Goal: Information Seeking & Learning: Compare options

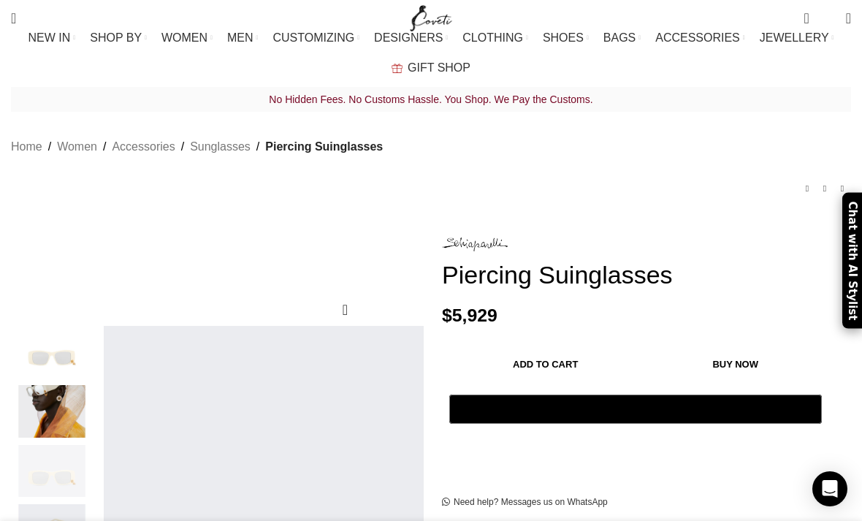
scroll to position [14, 0]
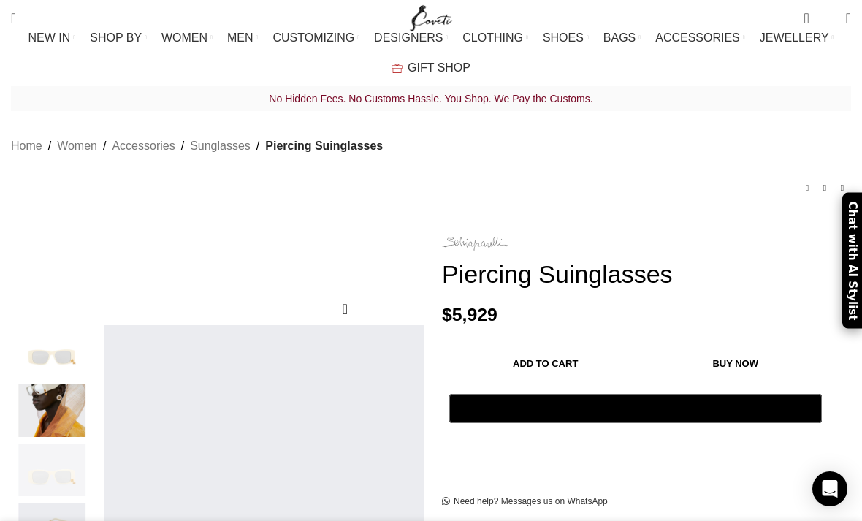
click at [470, 237] on img at bounding box center [475, 244] width 66 height 14
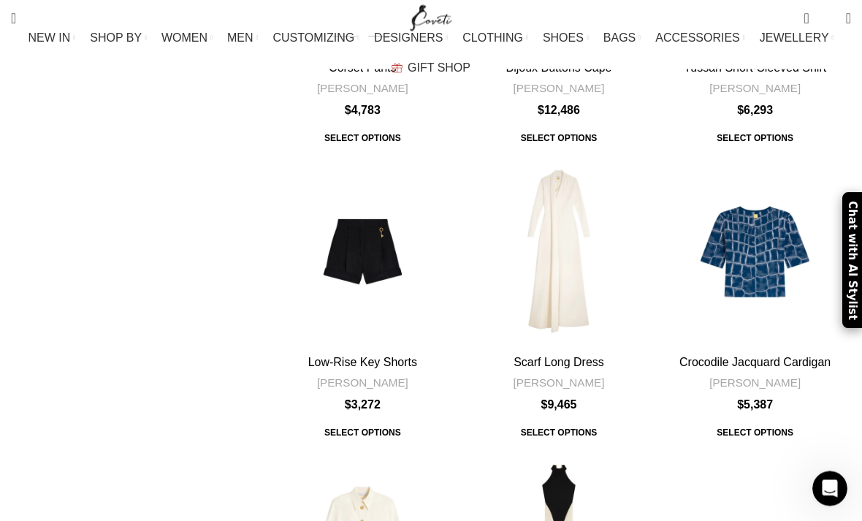
scroll to position [4147, 0]
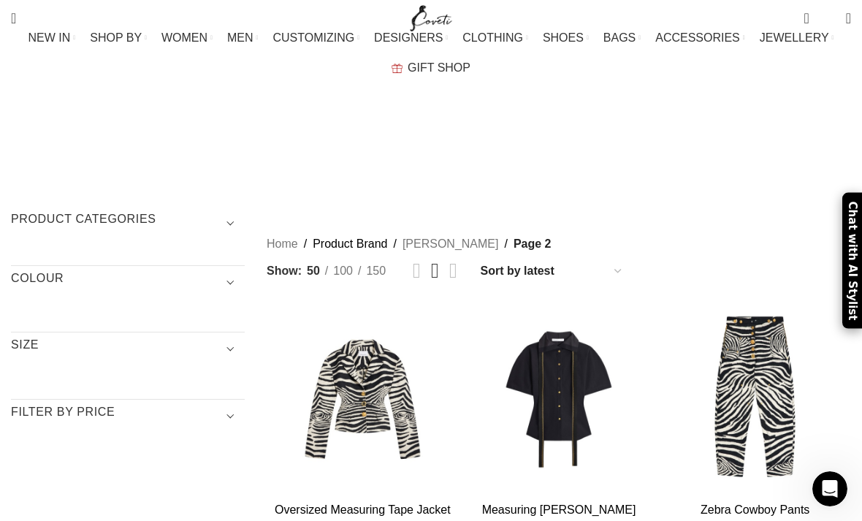
click at [608, 137] on span "Show sidebar" at bounding box center [431, 260] width 862 height 521
click at [611, 133] on span "Show sidebar" at bounding box center [431, 260] width 862 height 521
click at [603, 134] on span "Show sidebar" at bounding box center [431, 260] width 862 height 521
click at [605, 137] on span "Show sidebar" at bounding box center [431, 260] width 862 height 521
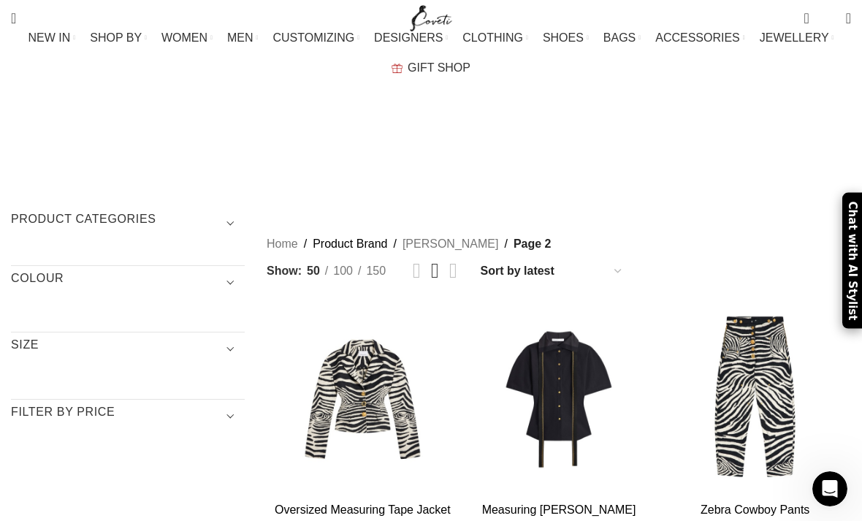
click at [605, 129] on span "Show sidebar" at bounding box center [431, 260] width 862 height 521
click at [601, 140] on span "Show sidebar" at bounding box center [431, 260] width 862 height 521
click at [600, 139] on span "Show sidebar" at bounding box center [431, 260] width 862 height 521
click at [610, 134] on span "Show sidebar" at bounding box center [431, 260] width 862 height 521
click at [605, 130] on span "Show sidebar" at bounding box center [431, 260] width 862 height 521
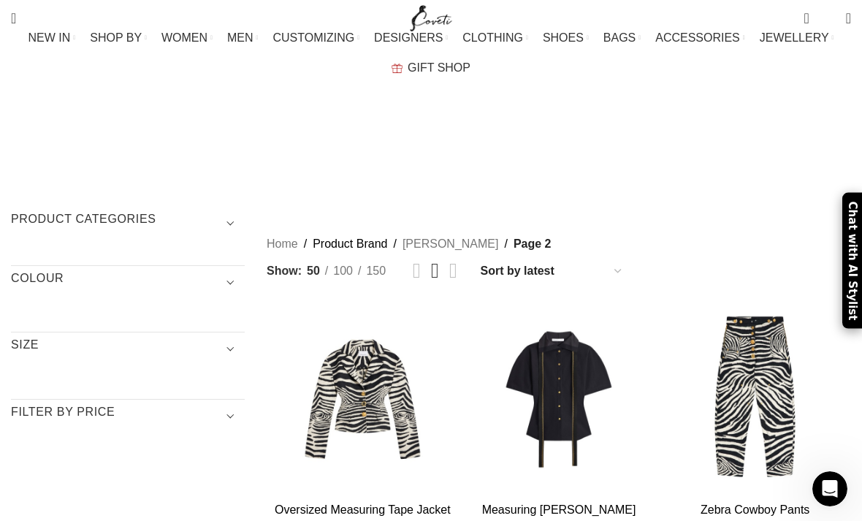
click at [690, 132] on span "Show sidebar" at bounding box center [431, 260] width 862 height 521
click at [593, 138] on span "Show sidebar" at bounding box center [431, 260] width 862 height 521
click at [601, 134] on span "Show sidebar" at bounding box center [431, 260] width 862 height 521
click at [598, 134] on span "Show sidebar" at bounding box center [431, 260] width 862 height 521
click at [597, 129] on span "Show sidebar" at bounding box center [431, 260] width 862 height 521
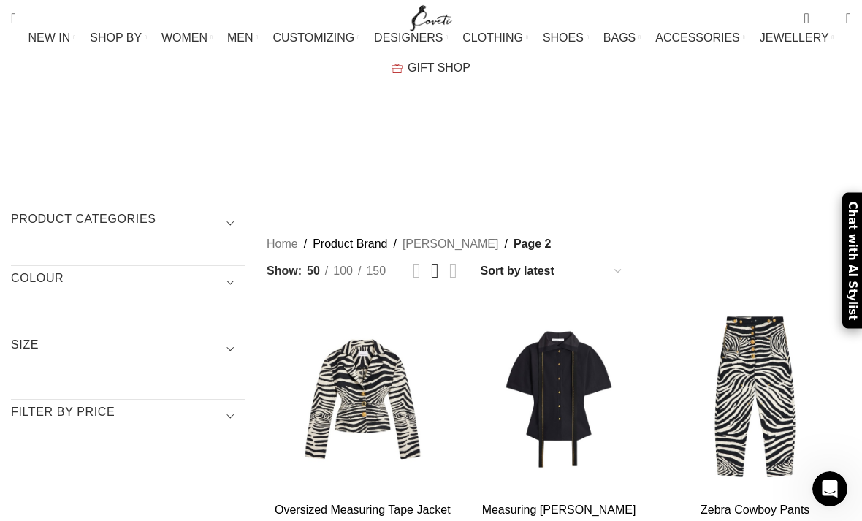
click at [597, 129] on span "Show sidebar" at bounding box center [431, 260] width 862 height 521
click at [567, 135] on span "Show sidebar" at bounding box center [431, 260] width 862 height 521
click at [574, 130] on span "Show sidebar" at bounding box center [431, 260] width 862 height 521
click at [581, 138] on span "Show sidebar" at bounding box center [431, 260] width 862 height 521
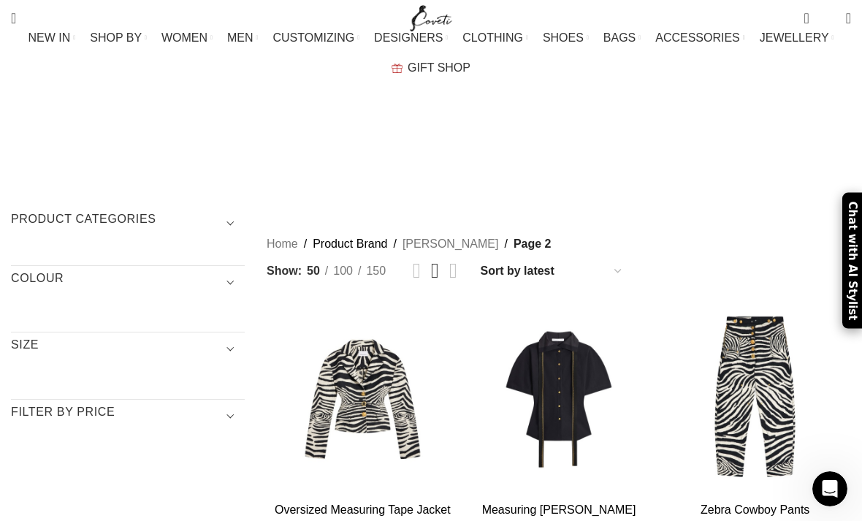
click at [580, 138] on span "Show sidebar" at bounding box center [431, 260] width 862 height 521
click at [602, 134] on span "Show sidebar" at bounding box center [431, 260] width 862 height 521
click at [608, 138] on span "Show sidebar" at bounding box center [431, 260] width 862 height 521
click at [700, 137] on span "Show sidebar" at bounding box center [431, 260] width 862 height 521
click at [694, 140] on span "Show sidebar" at bounding box center [431, 260] width 862 height 521
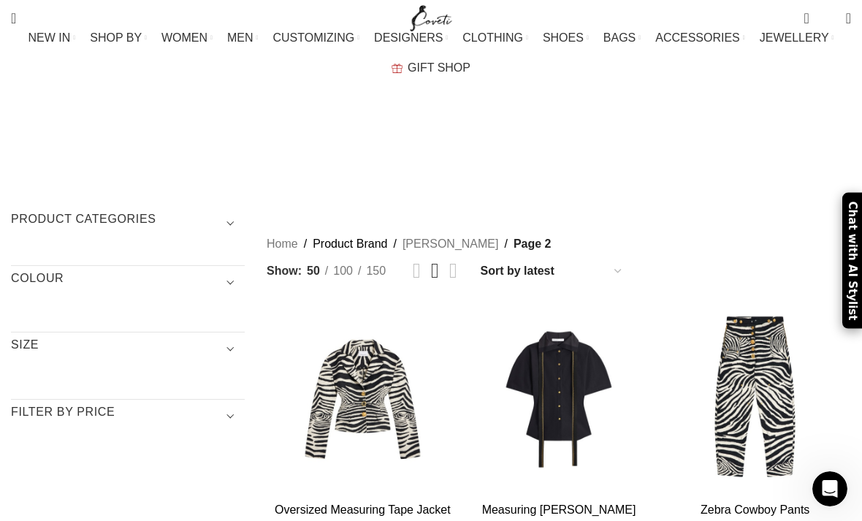
click at [631, 140] on span "Show sidebar" at bounding box center [431, 260] width 862 height 521
click at [638, 131] on span "Show sidebar" at bounding box center [431, 260] width 862 height 521
click at [654, 132] on span "Show sidebar" at bounding box center [431, 260] width 862 height 521
click at [589, 132] on span "Show sidebar" at bounding box center [431, 260] width 862 height 521
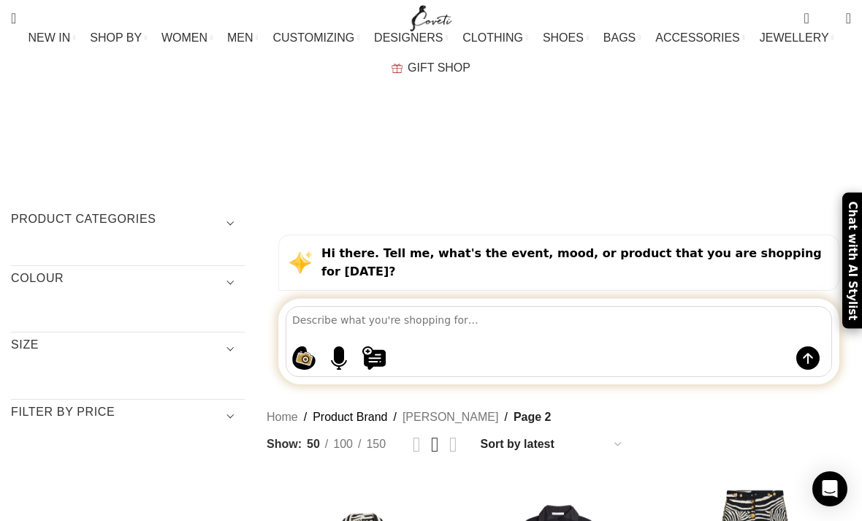
click at [604, 291] on span "Show sidebar" at bounding box center [431, 260] width 862 height 521
click at [592, 315] on span "Show sidebar" at bounding box center [431, 260] width 862 height 521
click at [603, 299] on span "Show sidebar" at bounding box center [431, 260] width 862 height 521
click at [598, 299] on span "Show sidebar" at bounding box center [431, 260] width 862 height 521
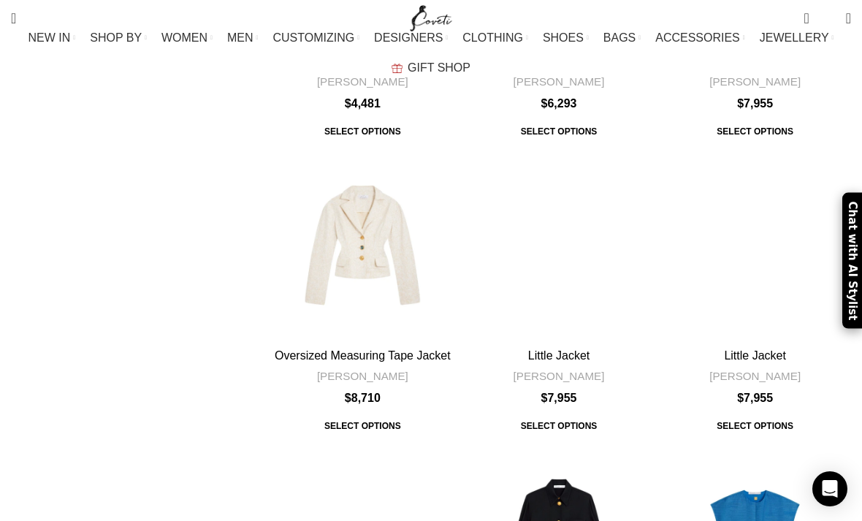
scroll to position [4313, 0]
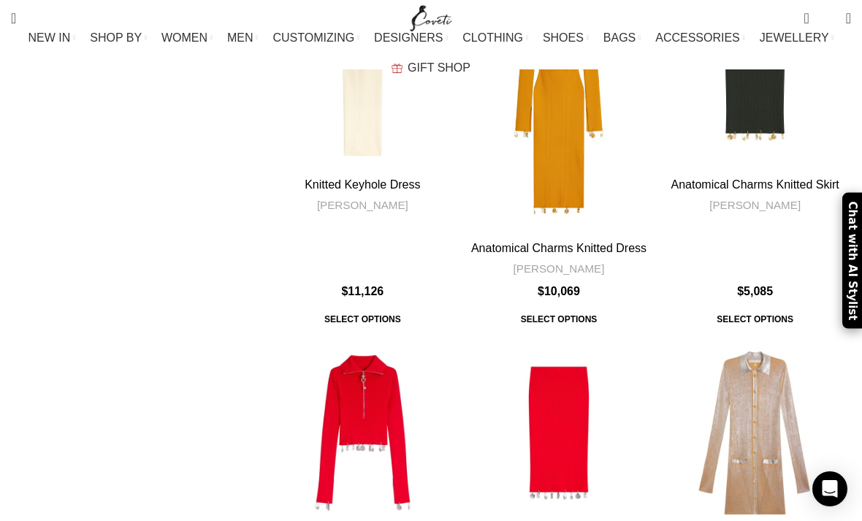
scroll to position [2220, 0]
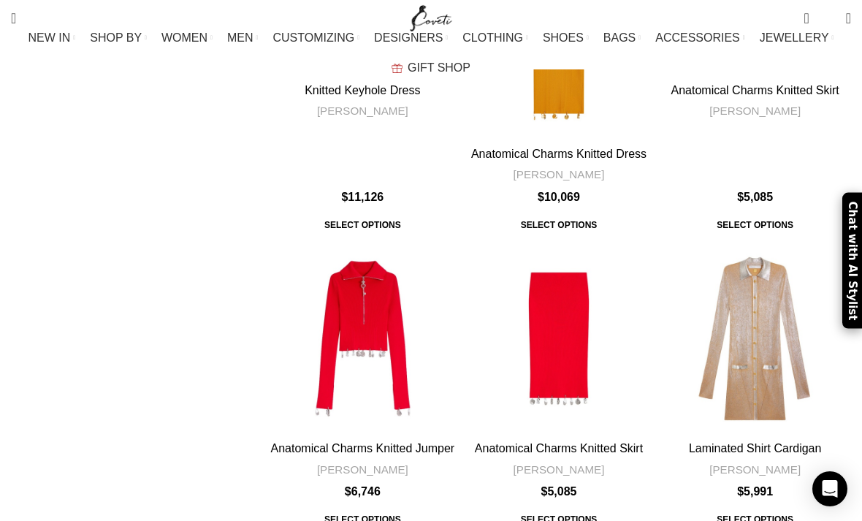
scroll to position [2314, 0]
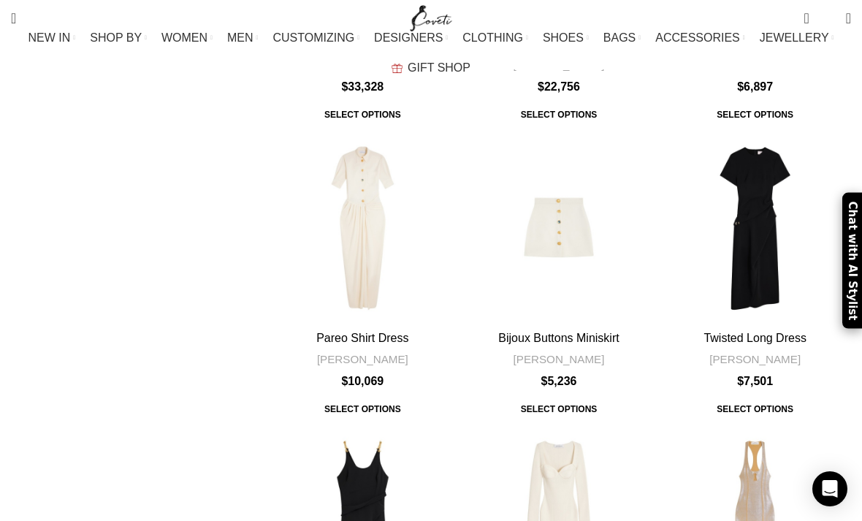
scroll to position [1475, 0]
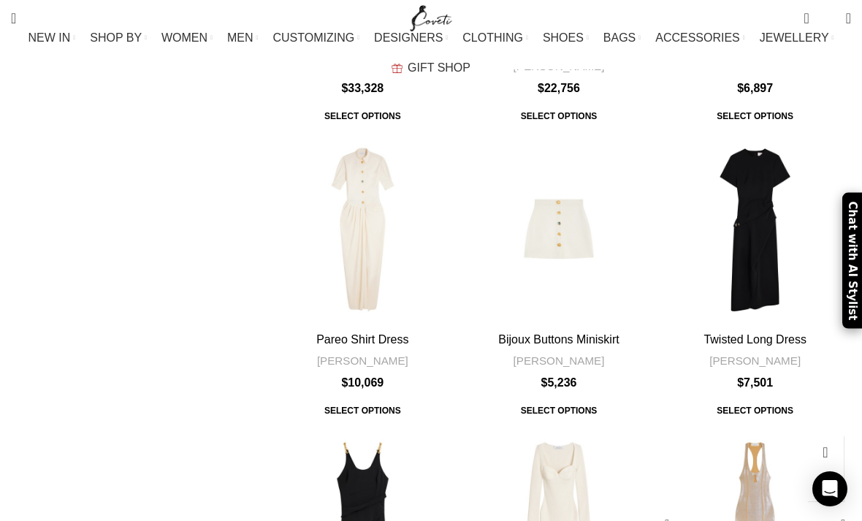
click at [751, 428] on div "Knitted Keyhole Dress" at bounding box center [707, 524] width 96 height 192
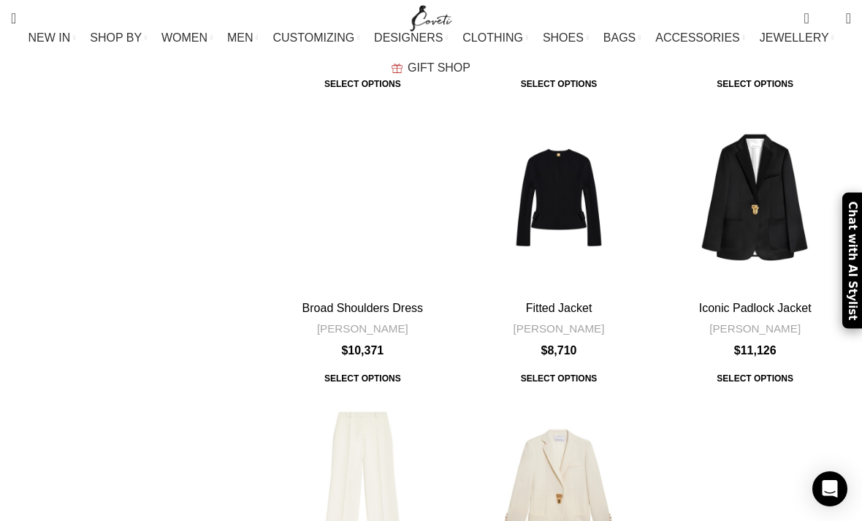
scroll to position [4253, 0]
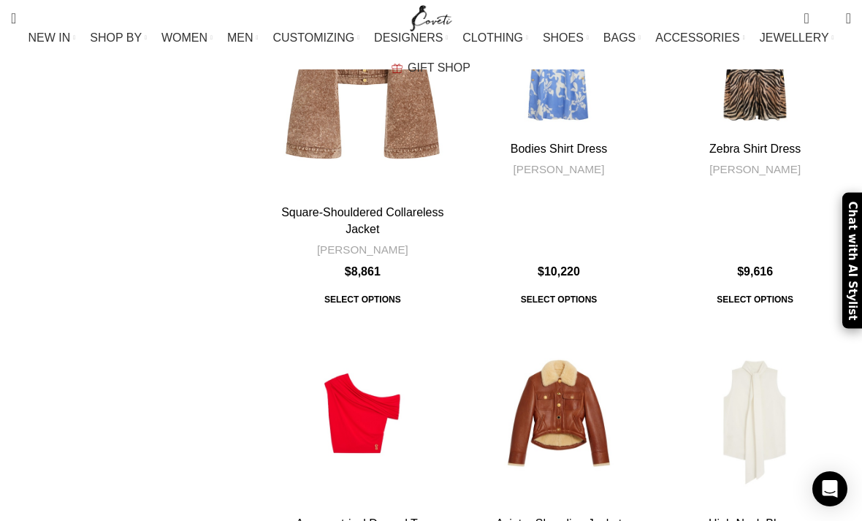
scroll to position [4517, 0]
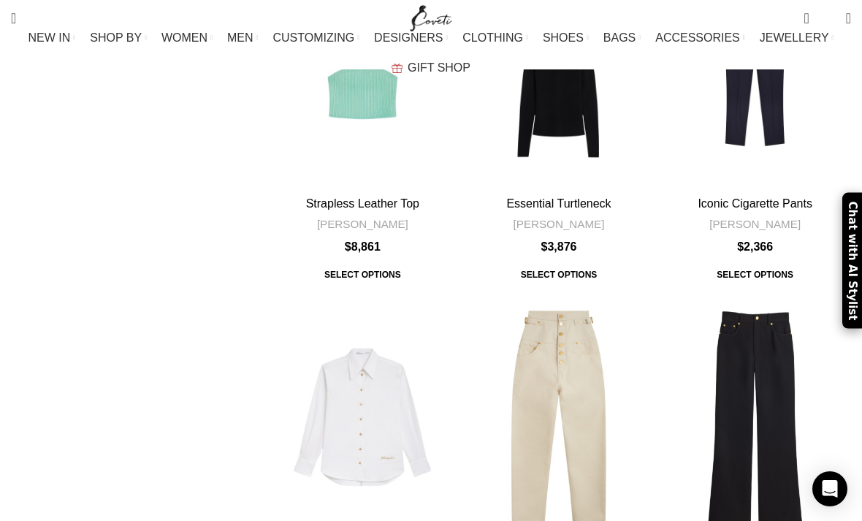
scroll to position [4464, 0]
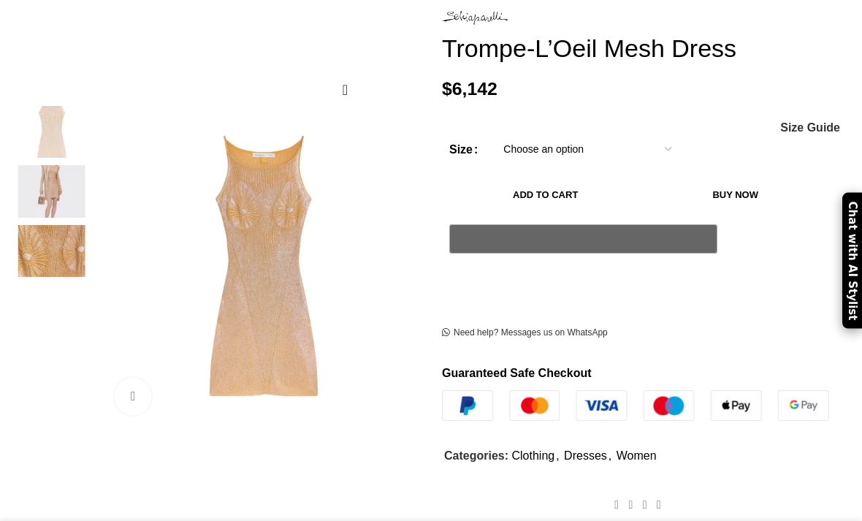
click at [44, 178] on img at bounding box center [51, 192] width 89 height 53
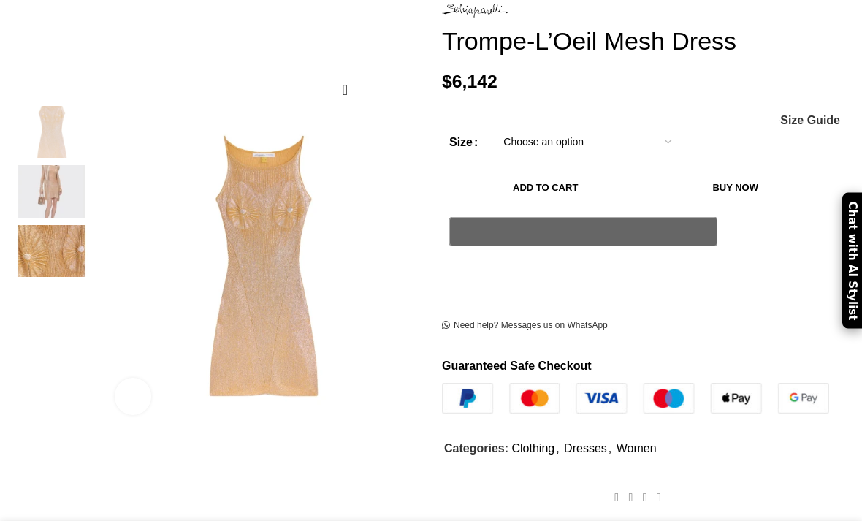
scroll to position [236, 0]
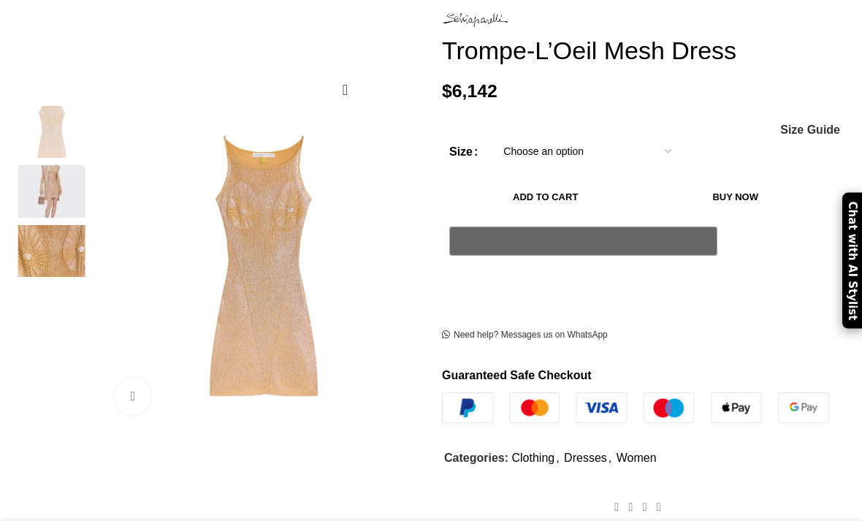
click at [42, 188] on img at bounding box center [51, 192] width 89 height 53
click at [61, 197] on img at bounding box center [51, 192] width 89 height 53
click at [59, 265] on img at bounding box center [51, 251] width 89 height 53
click at [56, 256] on img at bounding box center [51, 251] width 89 height 53
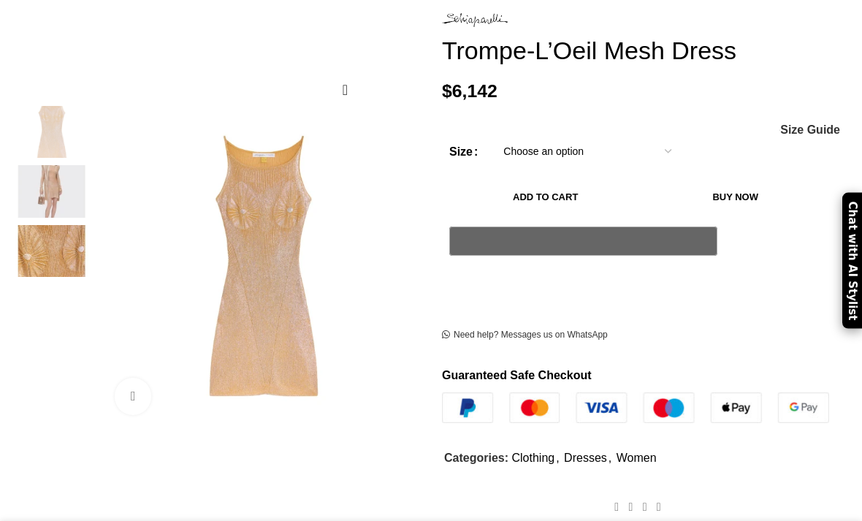
click at [54, 258] on img at bounding box center [51, 251] width 89 height 53
click at [53, 258] on img at bounding box center [51, 251] width 89 height 53
click at [56, 256] on img at bounding box center [51, 251] width 89 height 53
click at [50, 258] on img at bounding box center [51, 251] width 89 height 53
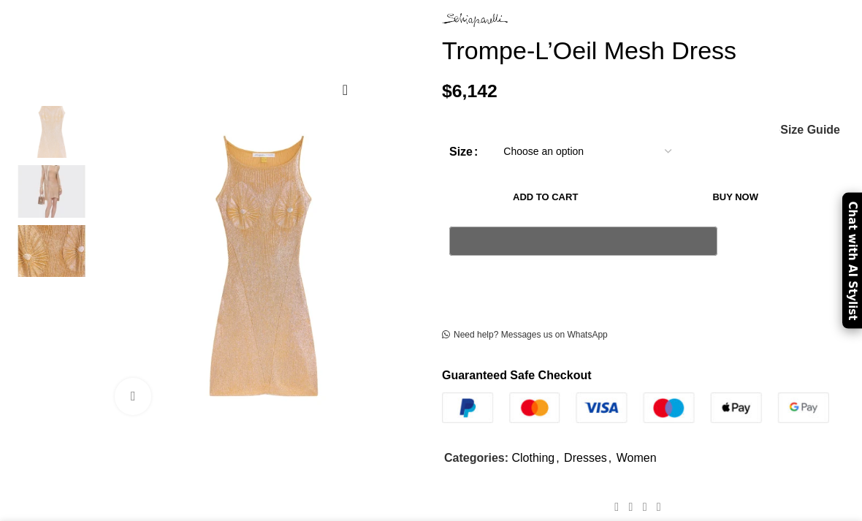
scroll to position [0, 146]
click at [53, 265] on img at bounding box center [51, 251] width 89 height 53
click at [60, 266] on img at bounding box center [51, 251] width 89 height 53
click at [53, 191] on img at bounding box center [51, 192] width 89 height 53
click at [52, 147] on img at bounding box center [51, 132] width 89 height 53
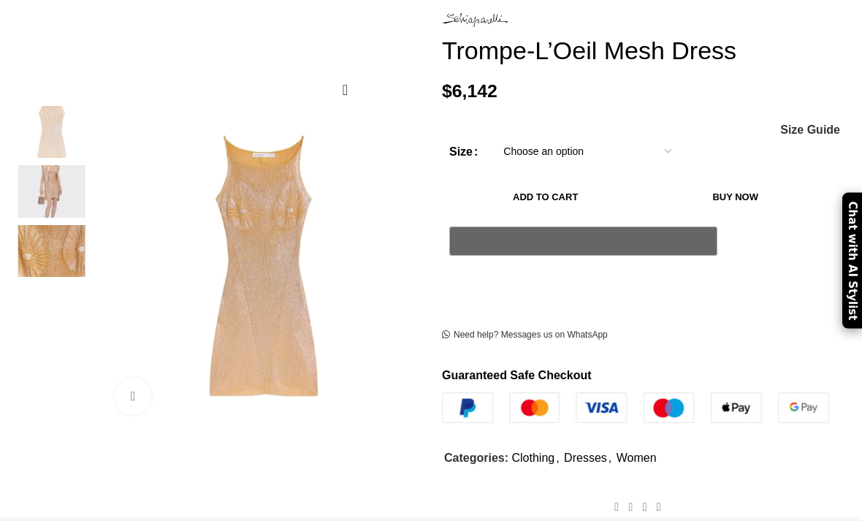
click at [51, 146] on img at bounding box center [51, 132] width 89 height 53
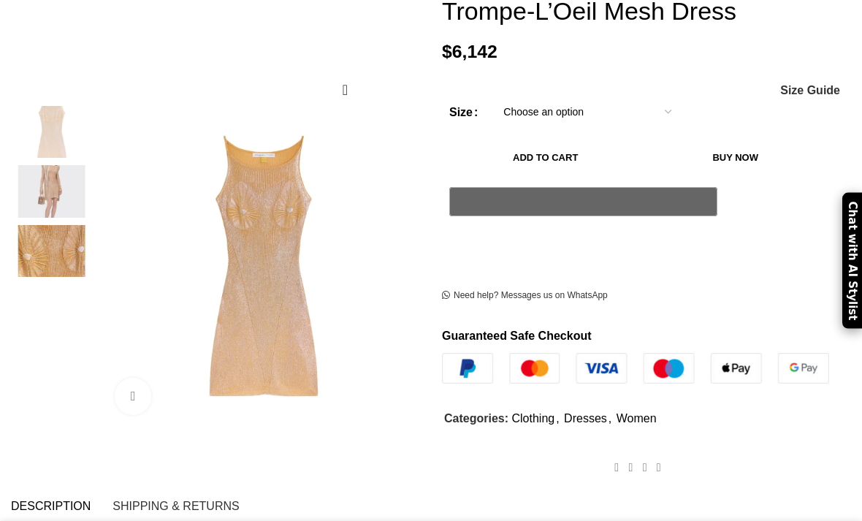
scroll to position [279, 0]
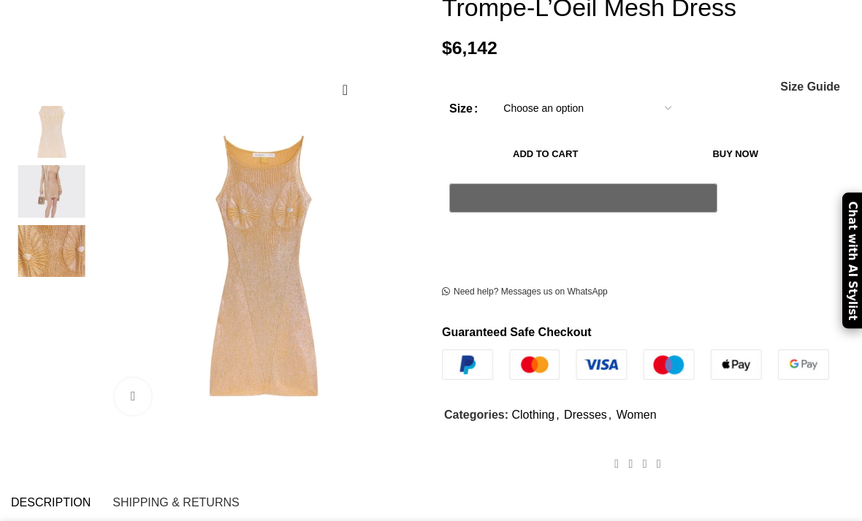
click at [53, 258] on img at bounding box center [51, 251] width 89 height 53
click at [132, 399] on link "Click to enlarge" at bounding box center [182, 396] width 134 height 37
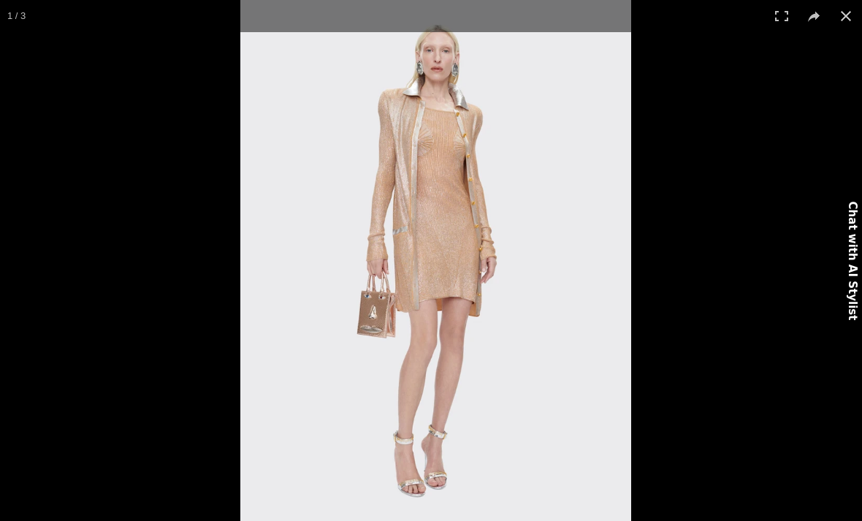
scroll to position [0, 730]
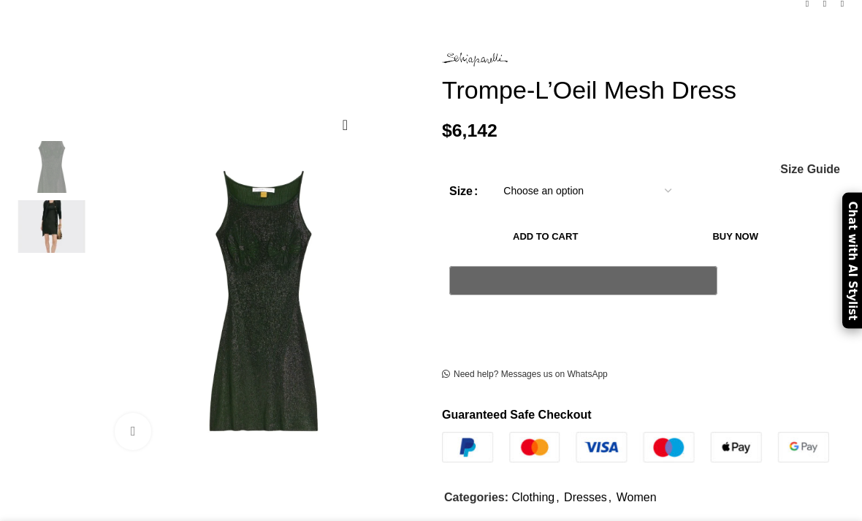
scroll to position [197, 0]
click at [53, 211] on img at bounding box center [51, 225] width 89 height 53
click at [62, 211] on img at bounding box center [51, 225] width 89 height 53
click at [222, 332] on img at bounding box center [378, 505] width 548 height 730
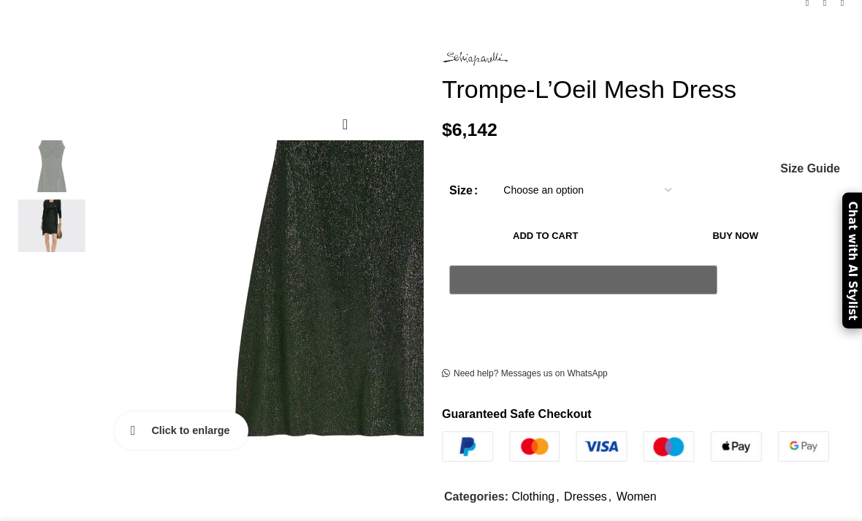
click at [131, 412] on link "Click to enlarge" at bounding box center [182, 430] width 134 height 37
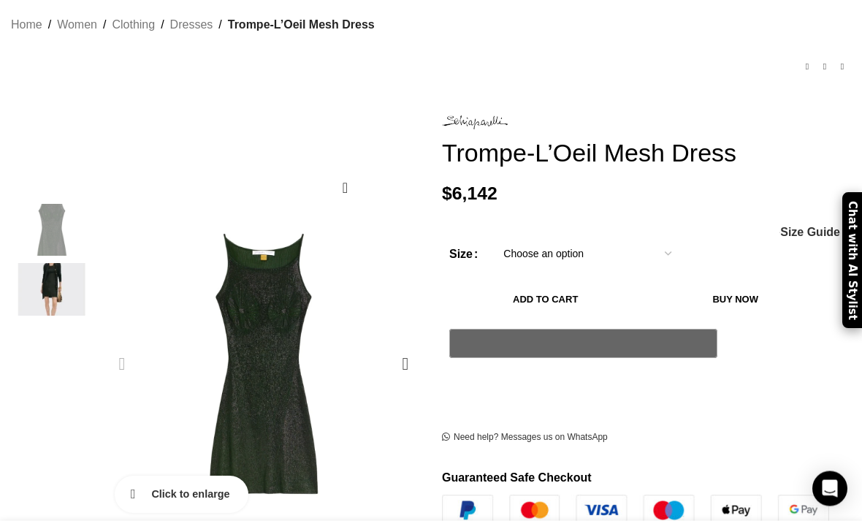
scroll to position [0, 0]
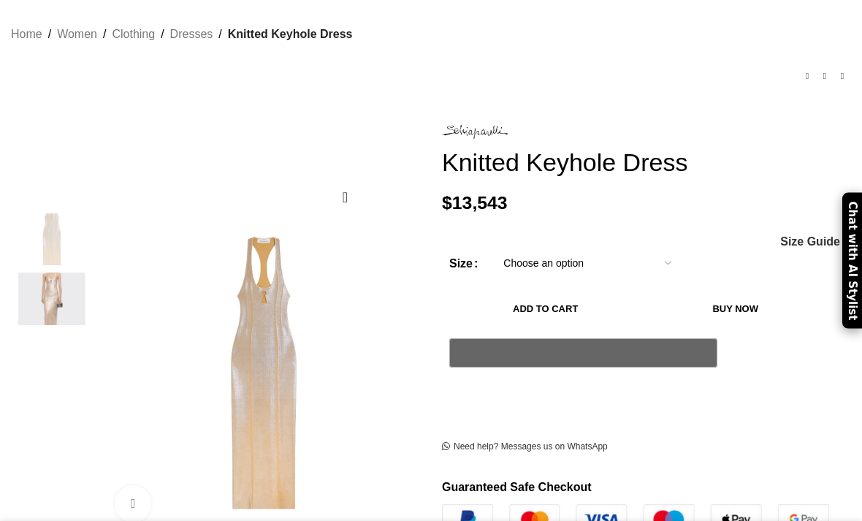
scroll to position [0, 146]
click at [528, 248] on select "Choose an option 4 UK 6 UK 8 [GEOGRAPHIC_DATA] 10 [GEOGRAPHIC_DATA] 12 [GEOGRAP…" at bounding box center [587, 263] width 190 height 31
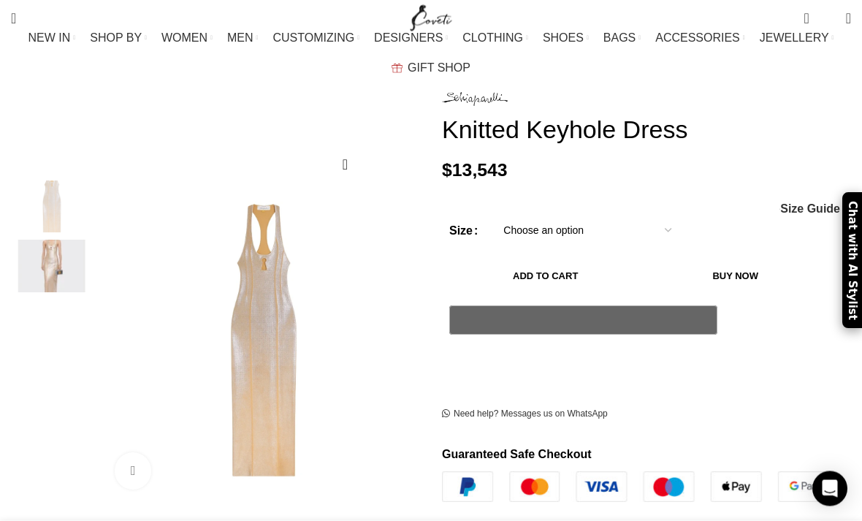
scroll to position [158, 0]
click at [45, 252] on img "2 / 2" at bounding box center [51, 266] width 89 height 53
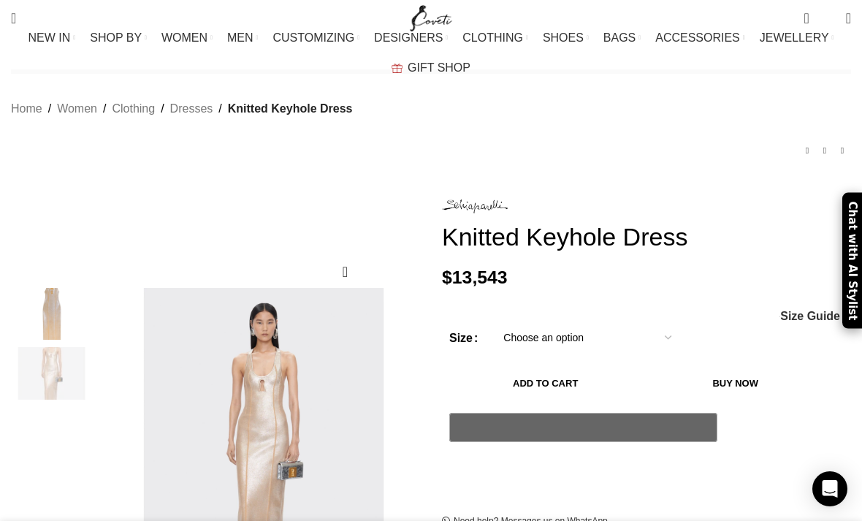
scroll to position [0, 0]
